Goal: Check status: Check status

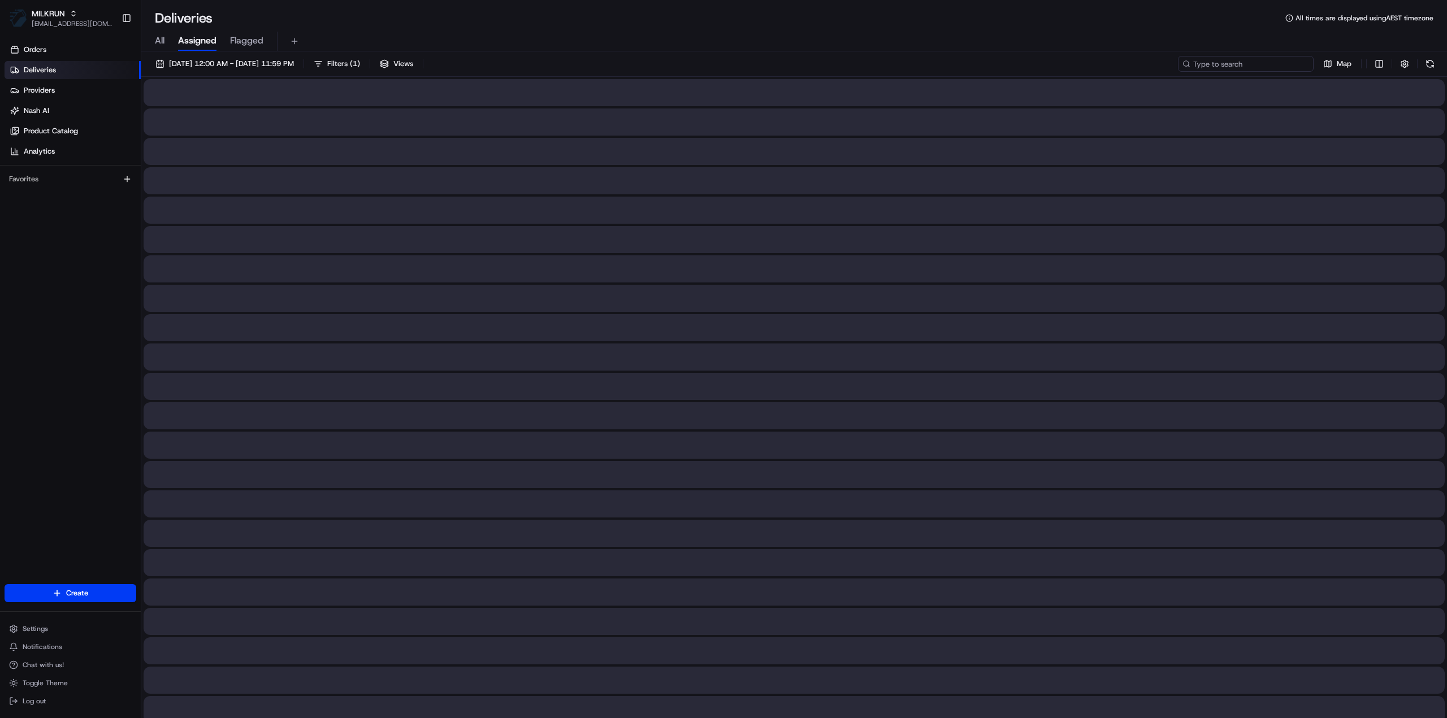
click at [1273, 59] on input at bounding box center [1246, 64] width 136 height 16
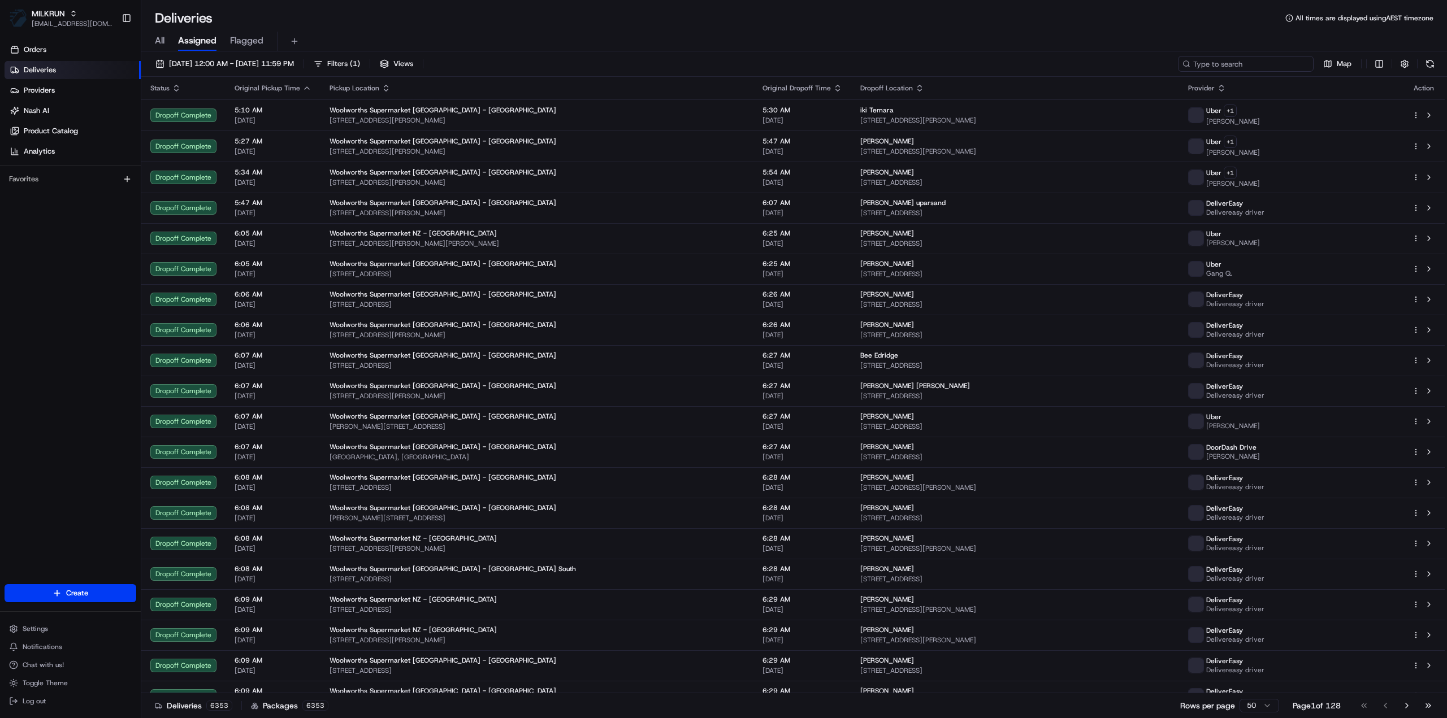
paste input "31f17f56-0571-4277-bb77-4edefeaaba93"
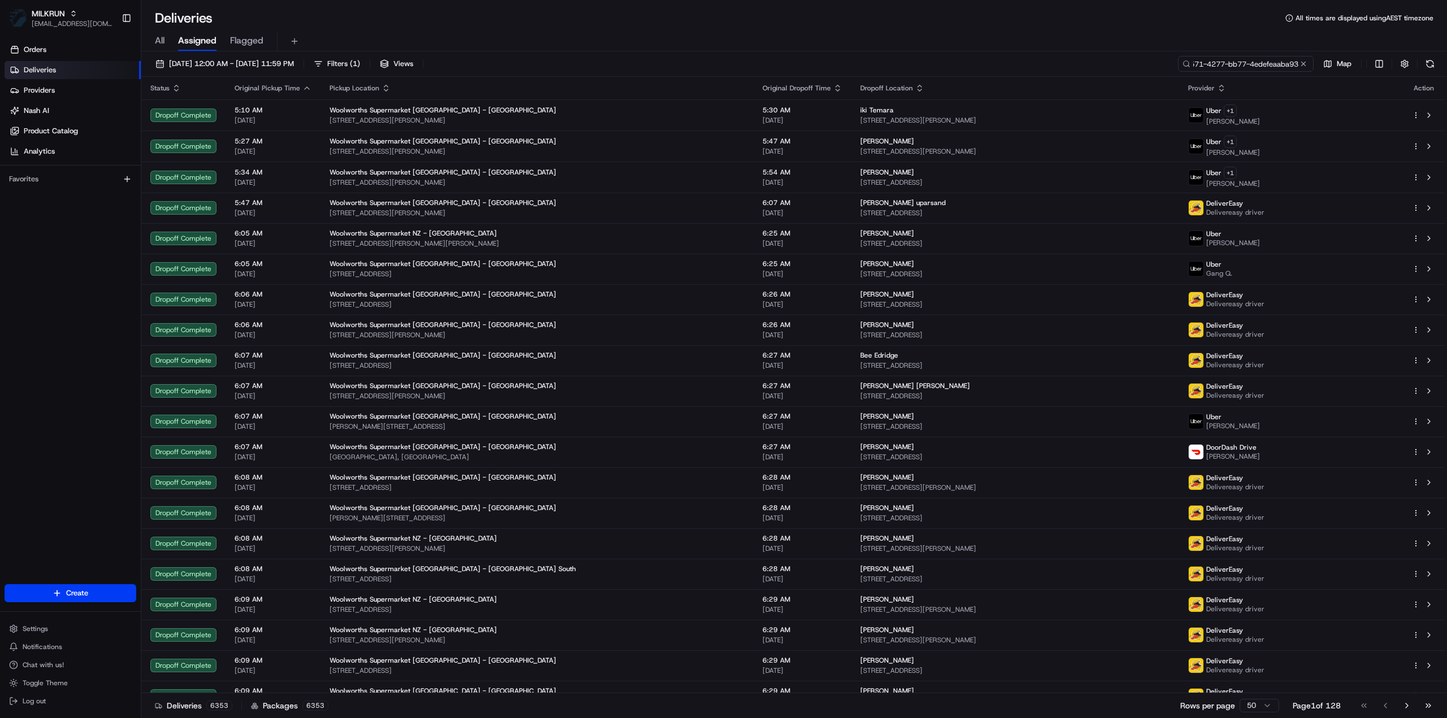
scroll to position [0, 49]
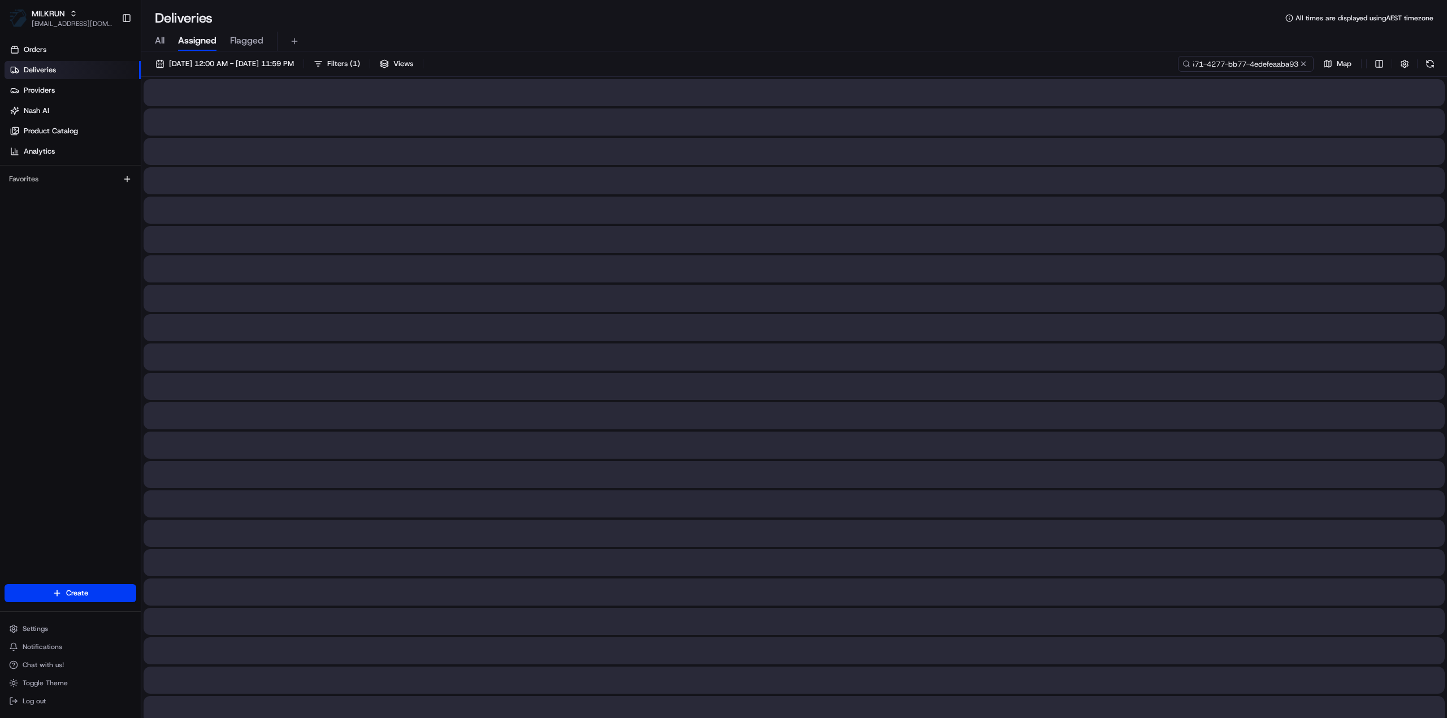
type input "31f17f56-0571-4277-bb77-4edefeaaba93"
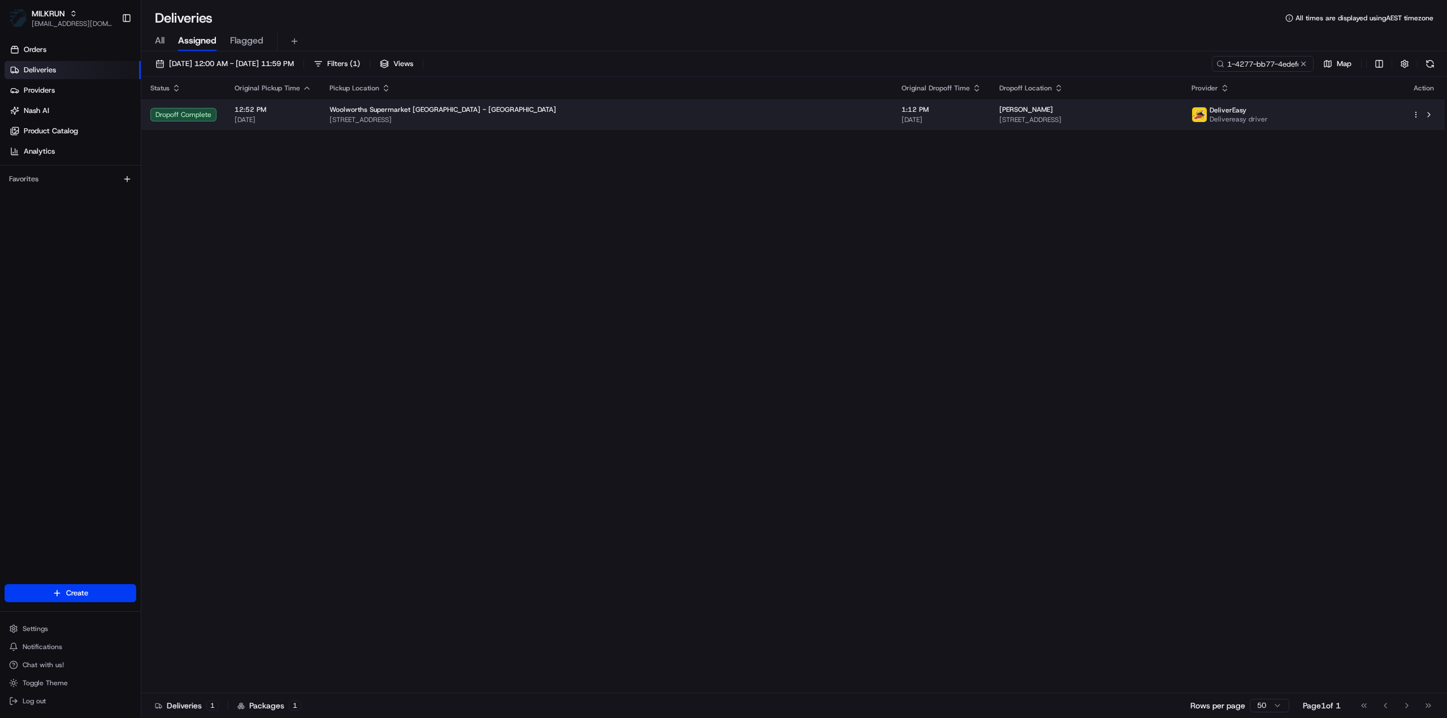
click at [999, 114] on div "[PERSON_NAME] [STREET_ADDRESS]" at bounding box center [1086, 114] width 174 height 19
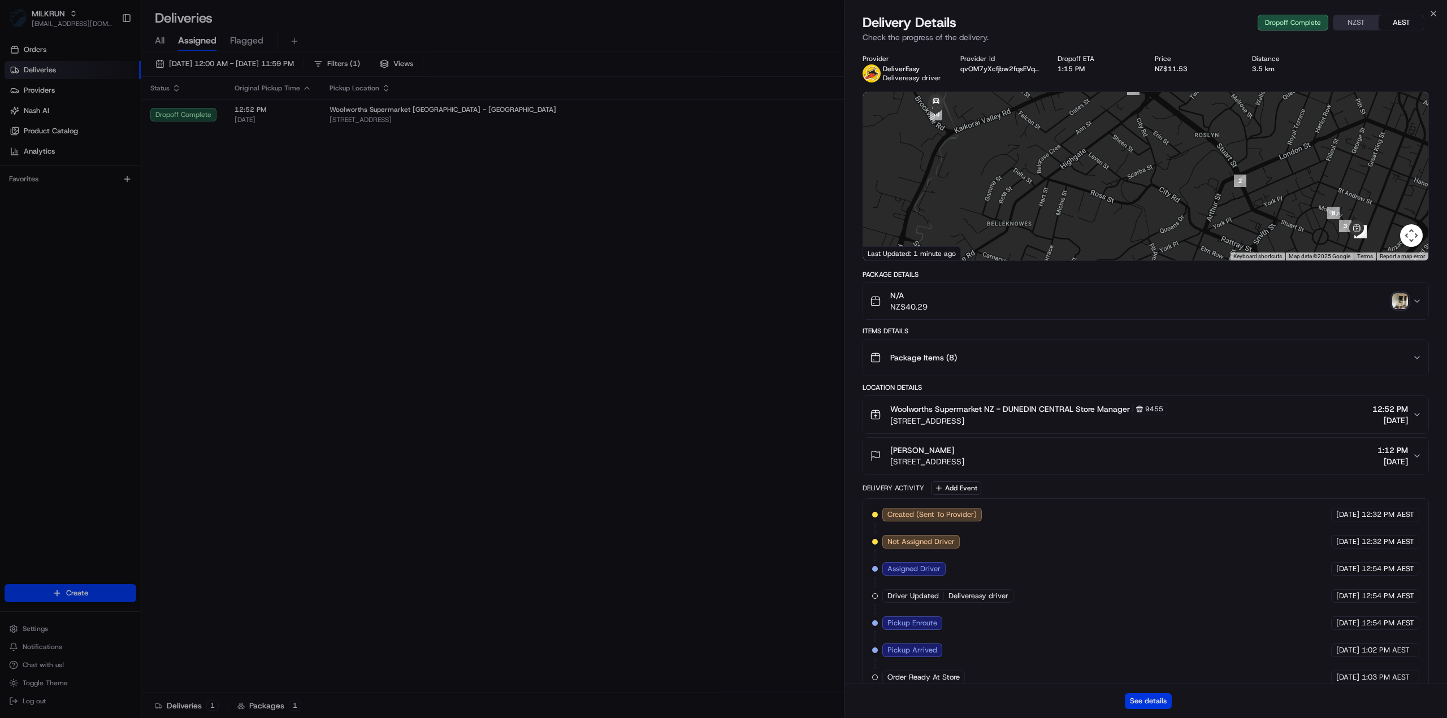
click at [1150, 701] on button "See details" at bounding box center [1148, 702] width 47 height 16
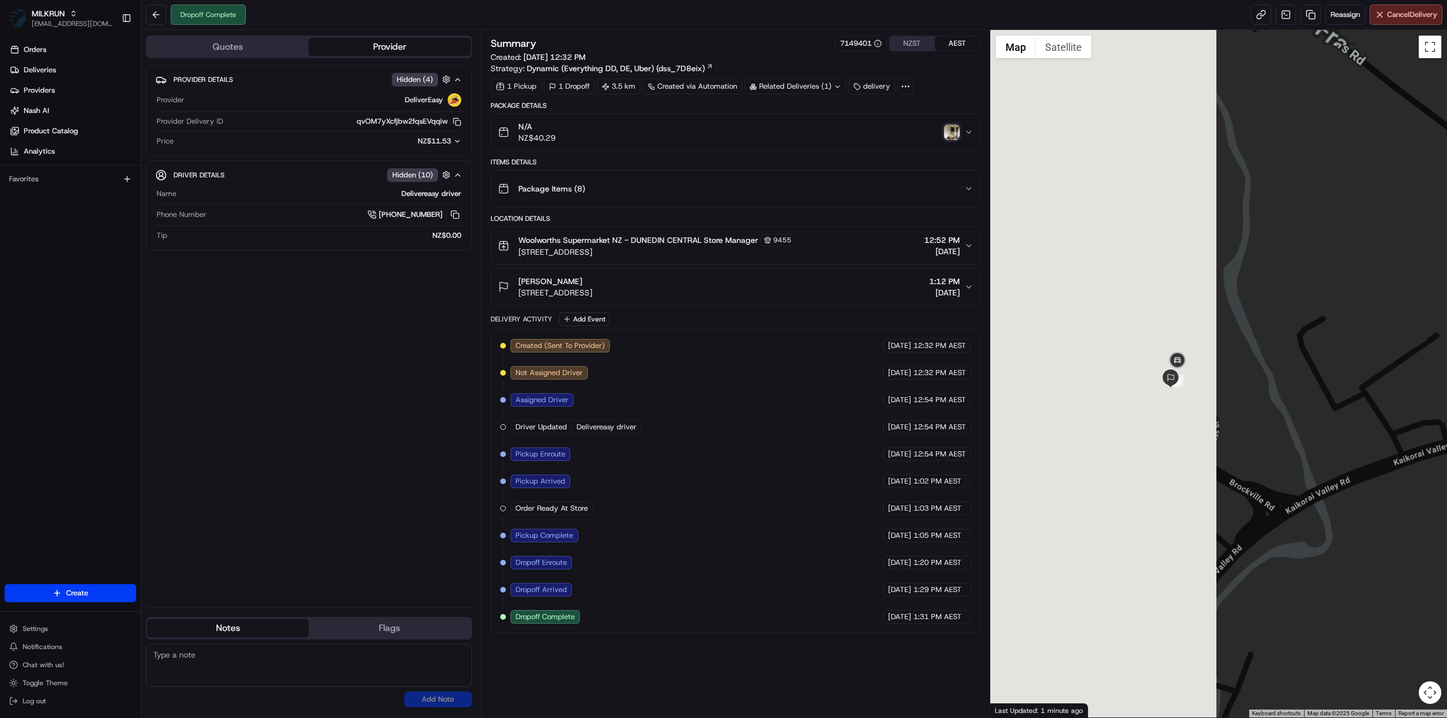
drag, startPoint x: 1213, startPoint y: 475, endPoint x: 1332, endPoint y: 598, distance: 171.1
click at [1332, 598] on div at bounding box center [1218, 374] width 457 height 688
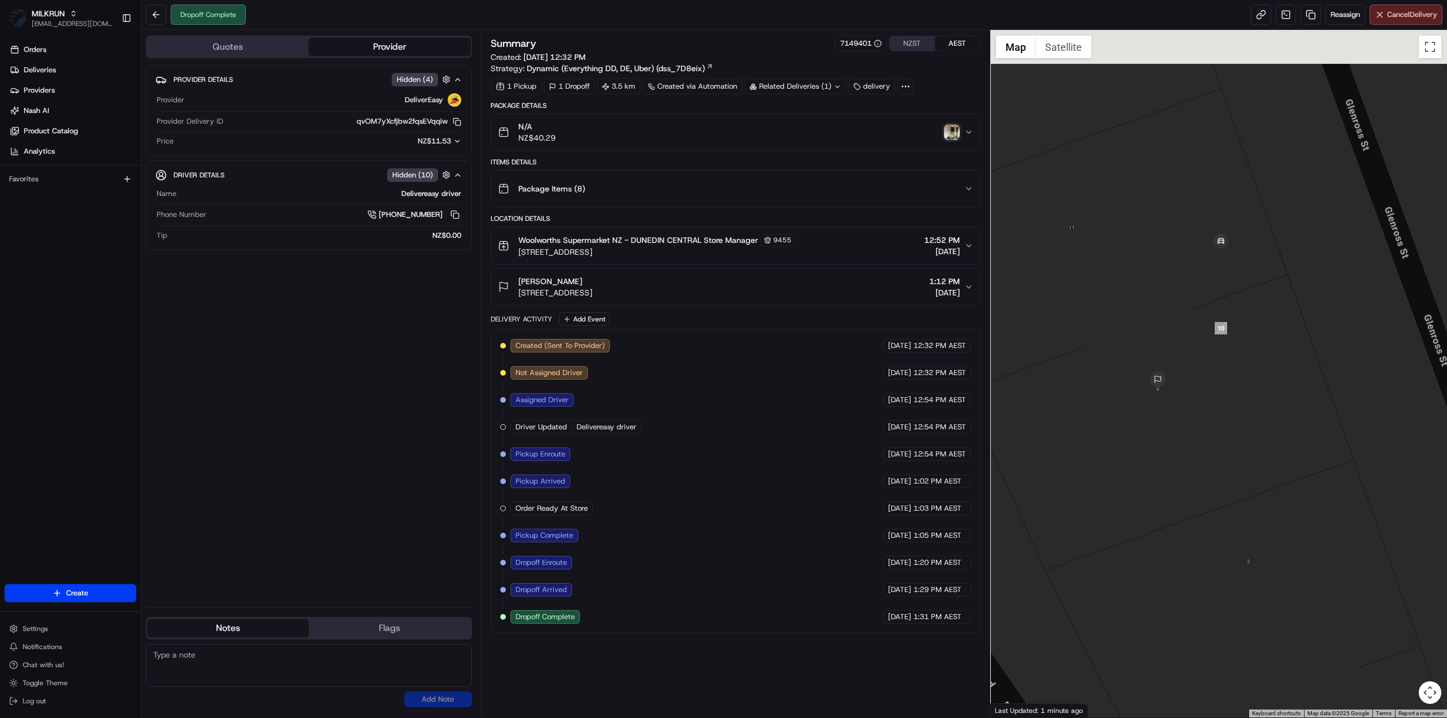
drag, startPoint x: 1165, startPoint y: 399, endPoint x: 1212, endPoint y: 481, distance: 94.0
click at [1212, 481] on div at bounding box center [1218, 374] width 457 height 688
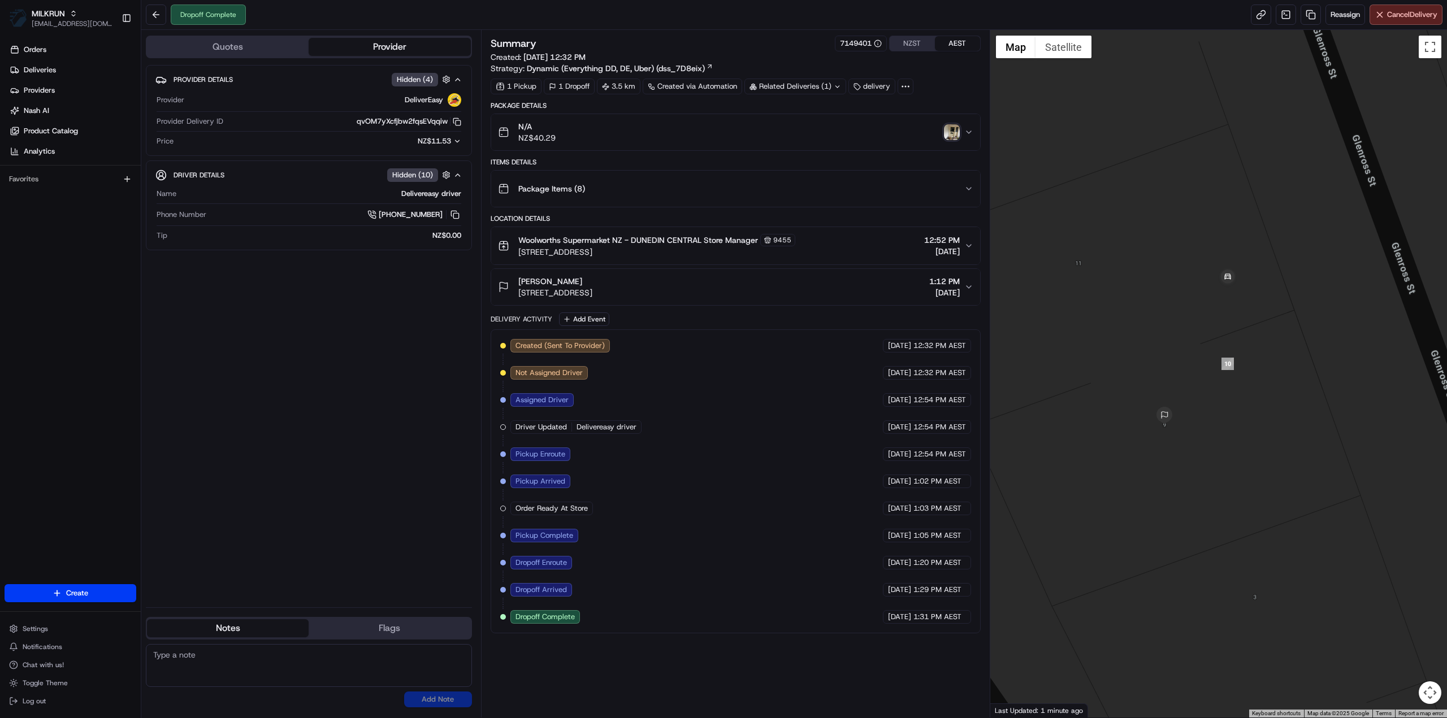
click at [629, 125] on div "N/A NZ$40.29" at bounding box center [731, 132] width 466 height 23
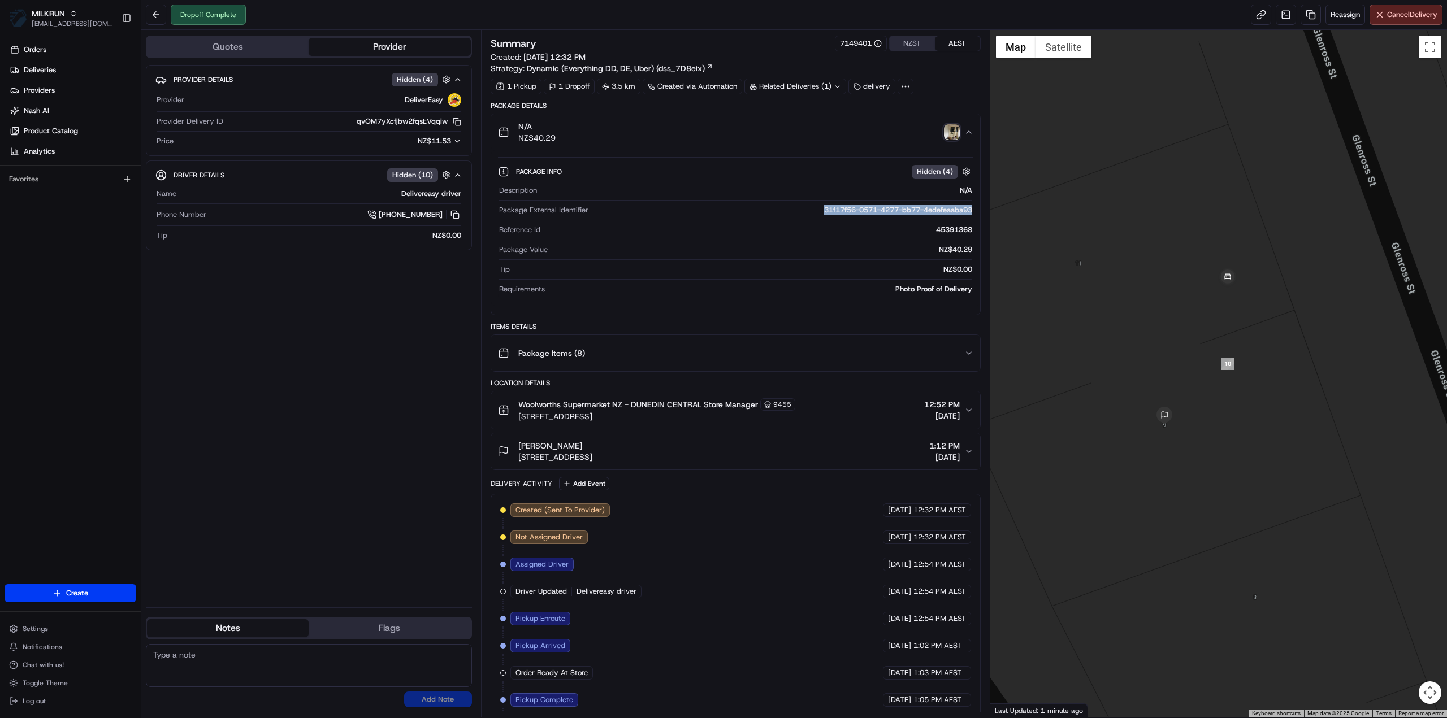
drag, startPoint x: 813, startPoint y: 208, endPoint x: 973, endPoint y: 206, distance: 159.4
click at [973, 206] on div "Description N/A Package External Identifier 31f17f56-0571-4277-bb77-4edefeaaba9…" at bounding box center [735, 240] width 475 height 118
copy div "31f17f56-0571-4277-bb77-4edefeaaba93"
drag, startPoint x: 721, startPoint y: 449, endPoint x: 519, endPoint y: 457, distance: 202.5
click at [519, 457] on div "Hollie Unwin 9 Glenross Street, Glenross, Otago Region 9011, NZ 1:12 PM 19/08/2…" at bounding box center [731, 451] width 466 height 23
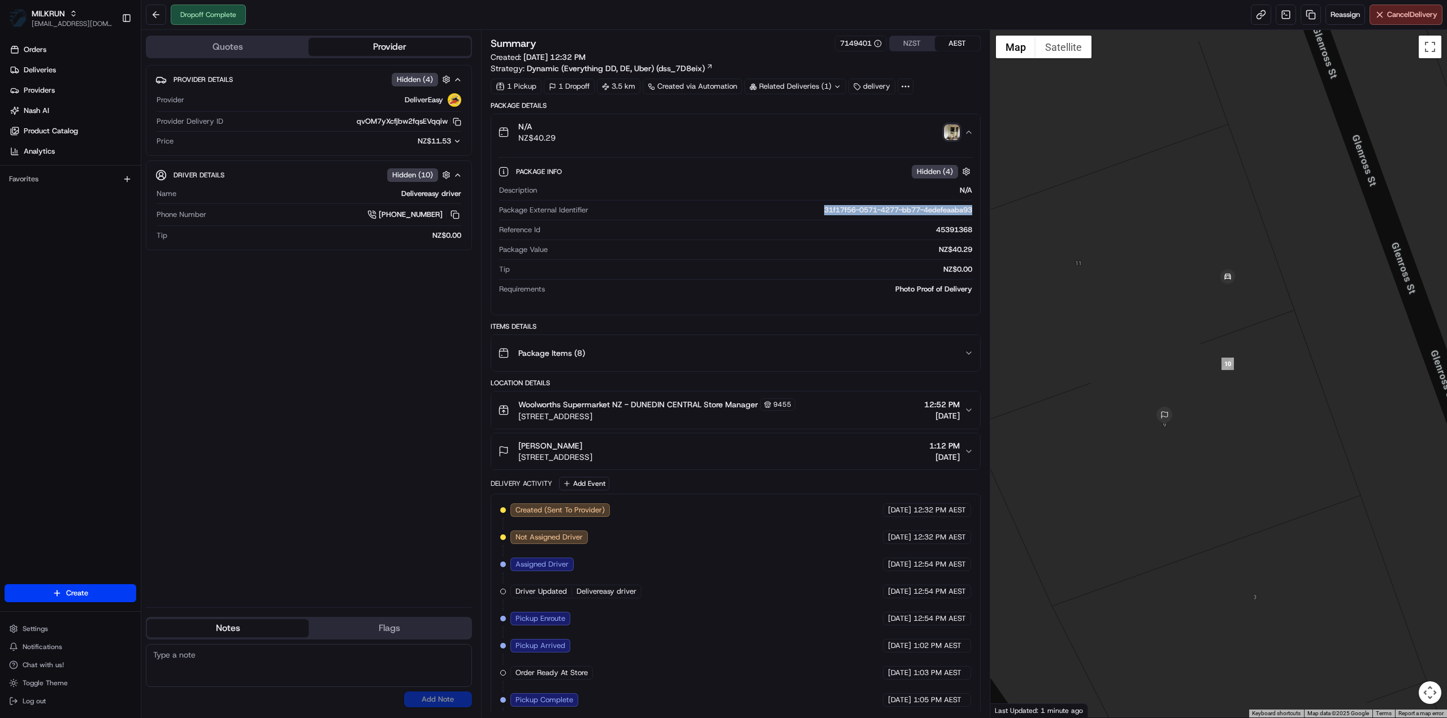
copy span "[STREET_ADDRESS]"
